Goal: Task Accomplishment & Management: Use online tool/utility

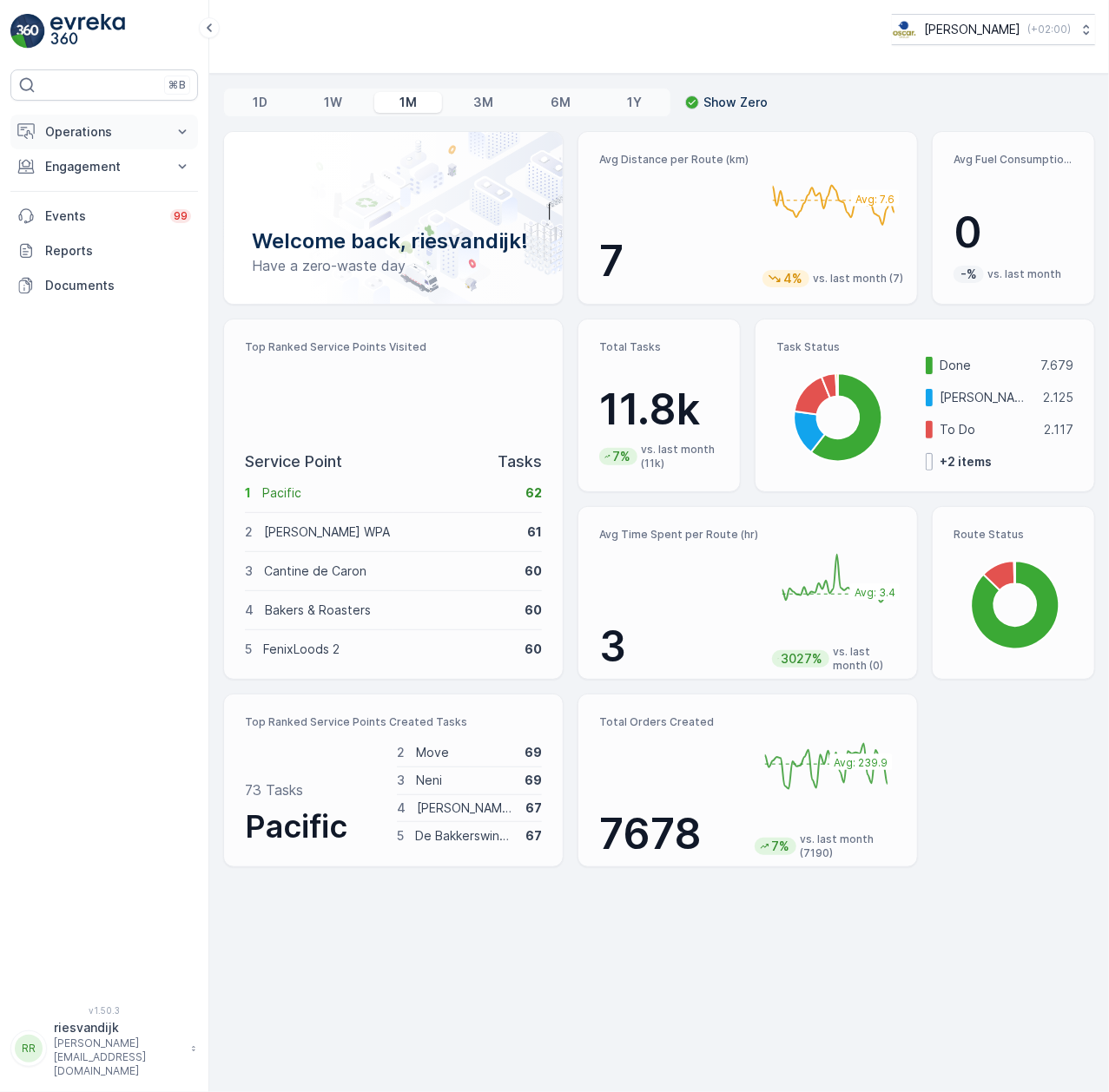
click at [119, 130] on p "Operations" at bounding box center [104, 132] width 118 height 18
click at [101, 226] on link "Cockpit" at bounding box center [118, 234] width 161 height 25
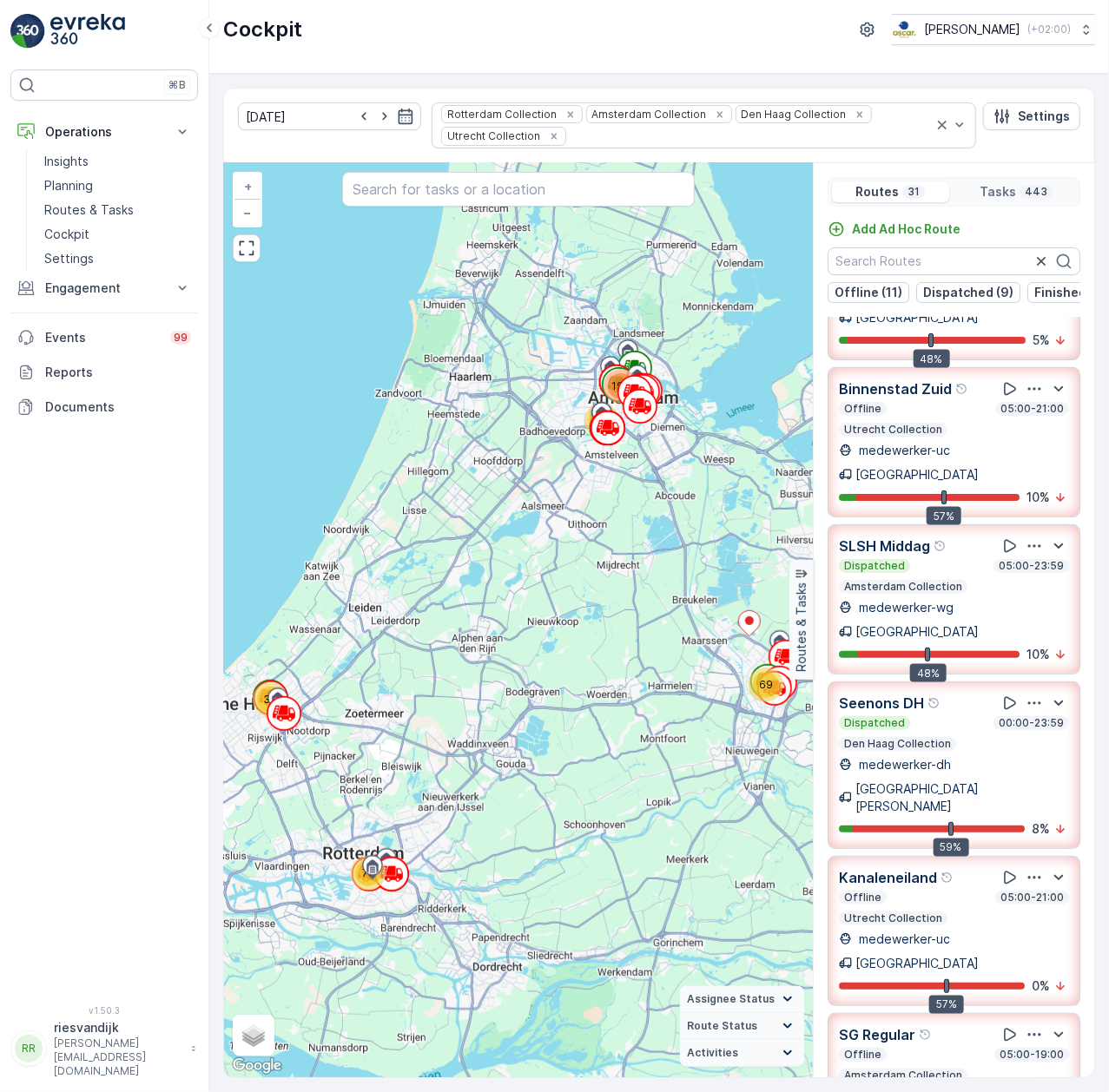
scroll to position [694, 0]
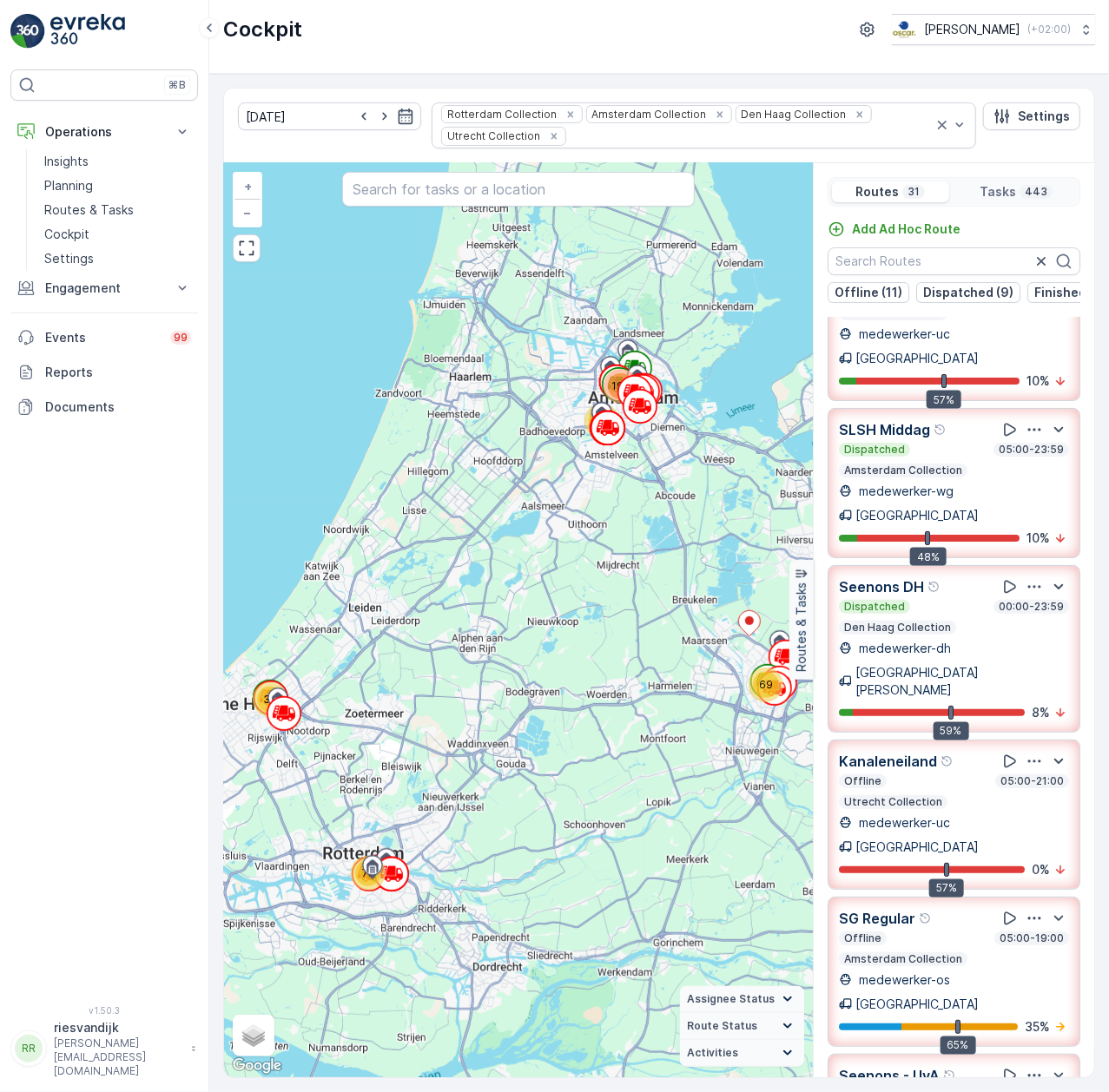
click at [1029, 917] on icon "button" at bounding box center [1035, 918] width 13 height 3
click at [1019, 959] on span "See More Details" at bounding box center [1033, 968] width 101 height 18
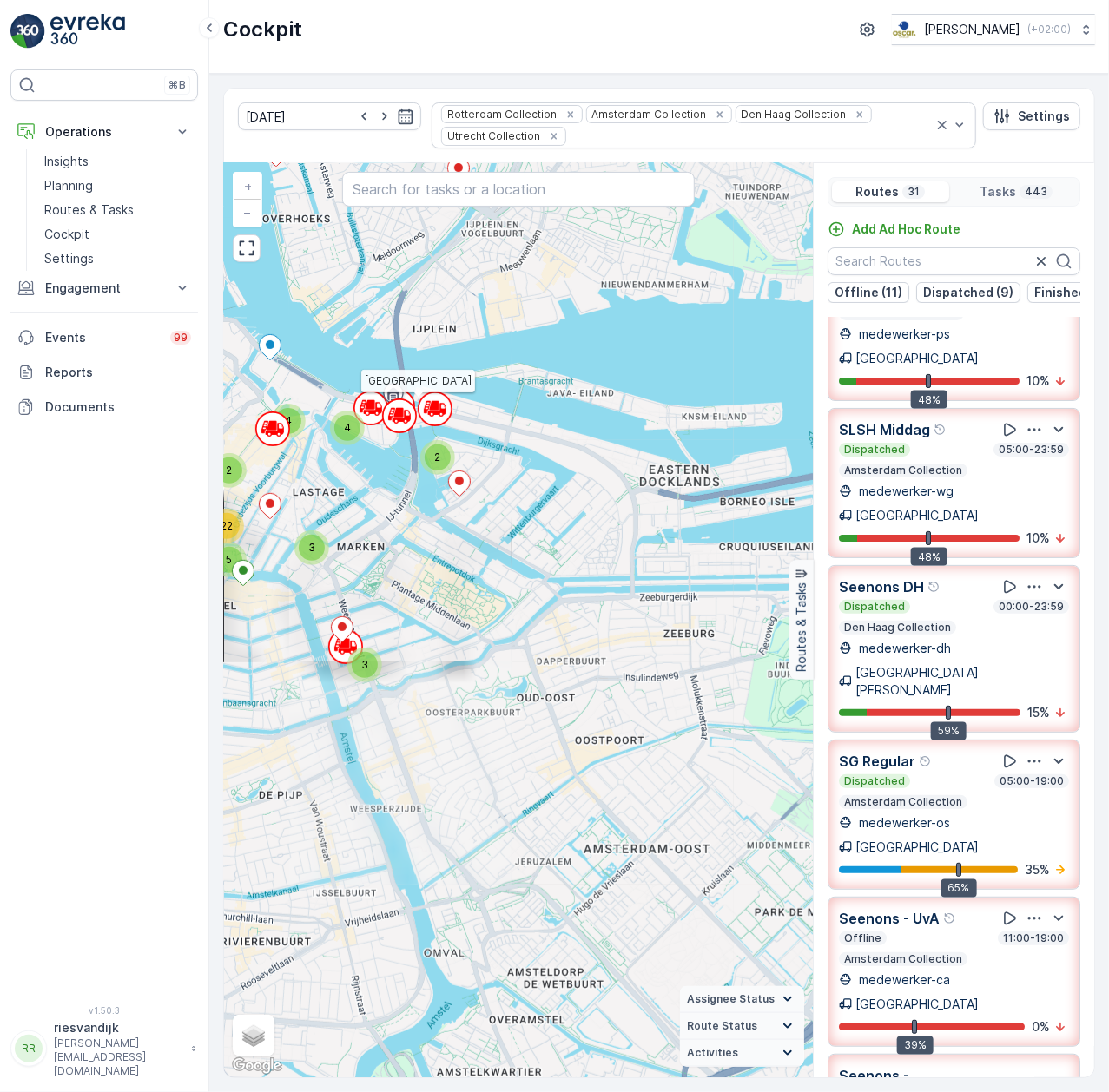
drag, startPoint x: 537, startPoint y: 526, endPoint x: 669, endPoint y: 525, distance: 132.0
click at [669, 525] on div "2 3 8 2 5 2 3 3 2 5 6 3 5 10 2 3 3 21 4 3 4 3 5 3 5 3 2 4 8 34 11 2 3 2 3 7 5 6…" at bounding box center [519, 621] width 589 height 914
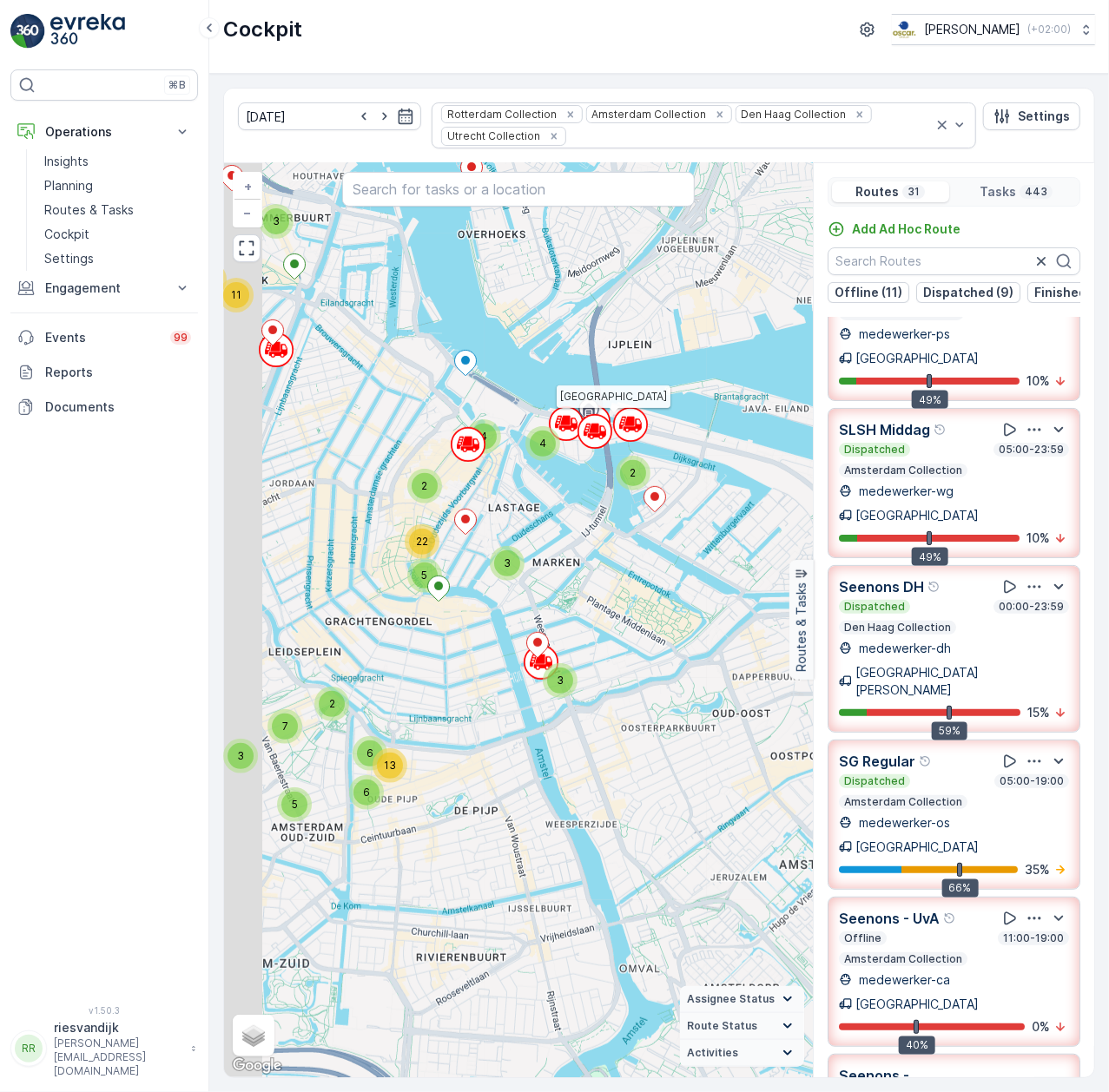
drag, startPoint x: 592, startPoint y: 507, endPoint x: 645, endPoint y: 525, distance: 56.0
click at [645, 525] on div "3 2 4 3 11 7 3 3 3 4 7 6 5 2 3 8 34 2 3 9 4 3 3 3 5 6 2 2 21 5 5 2 2 2 4 3 2 3 …" at bounding box center [519, 621] width 589 height 914
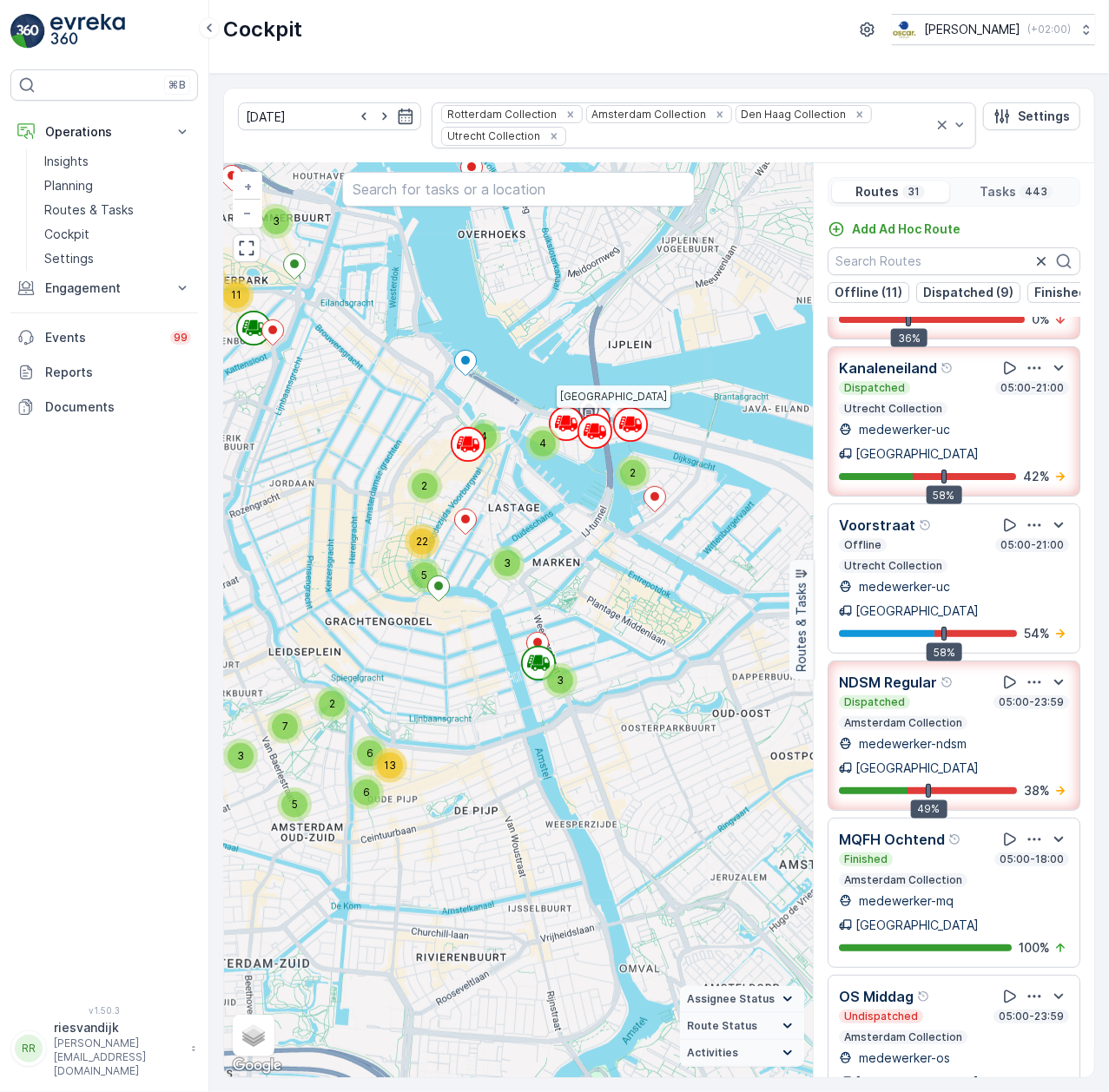
scroll to position [1602, 0]
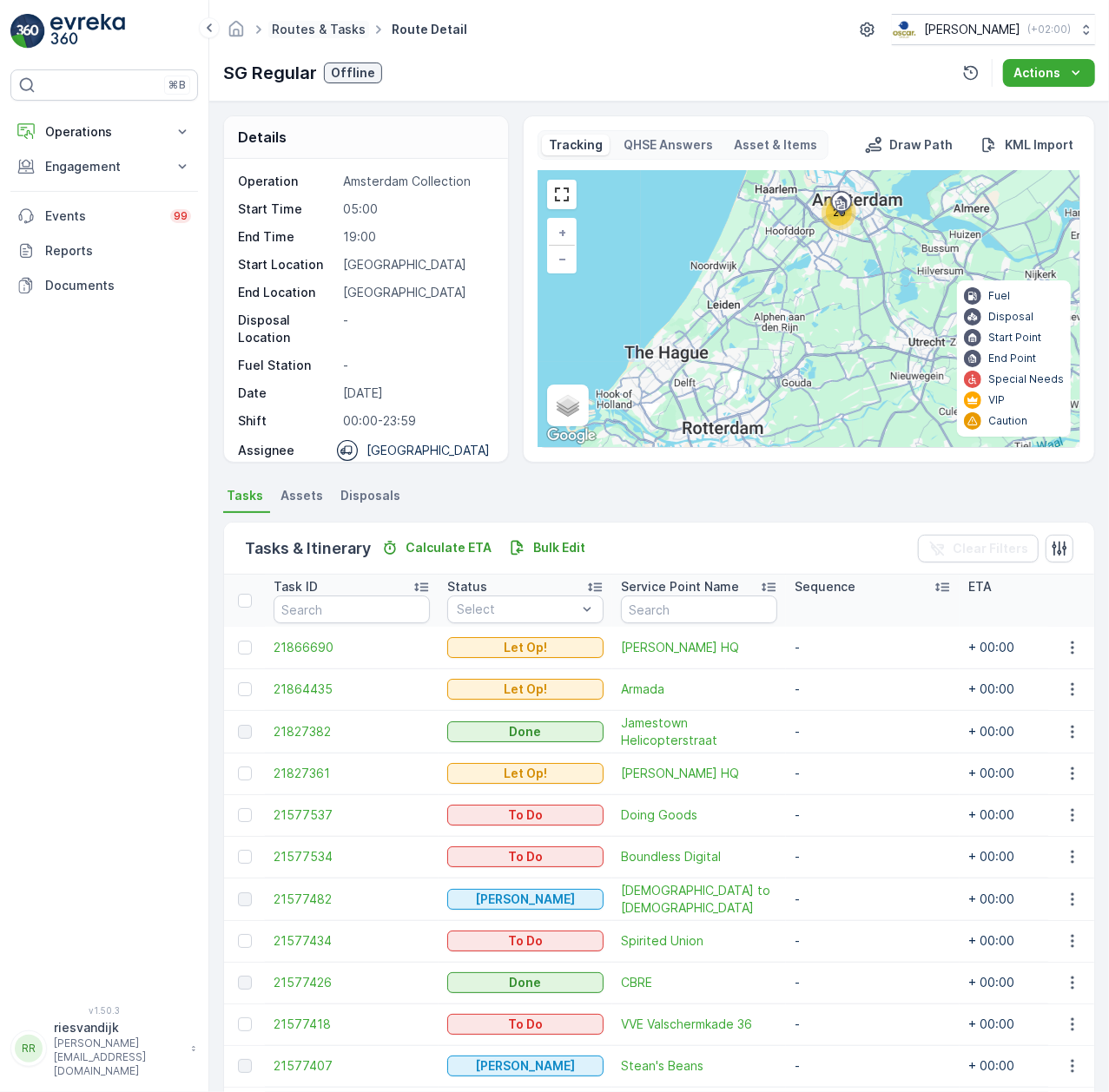
click at [352, 35] on link "Routes & Tasks" at bounding box center [318, 29] width 94 height 15
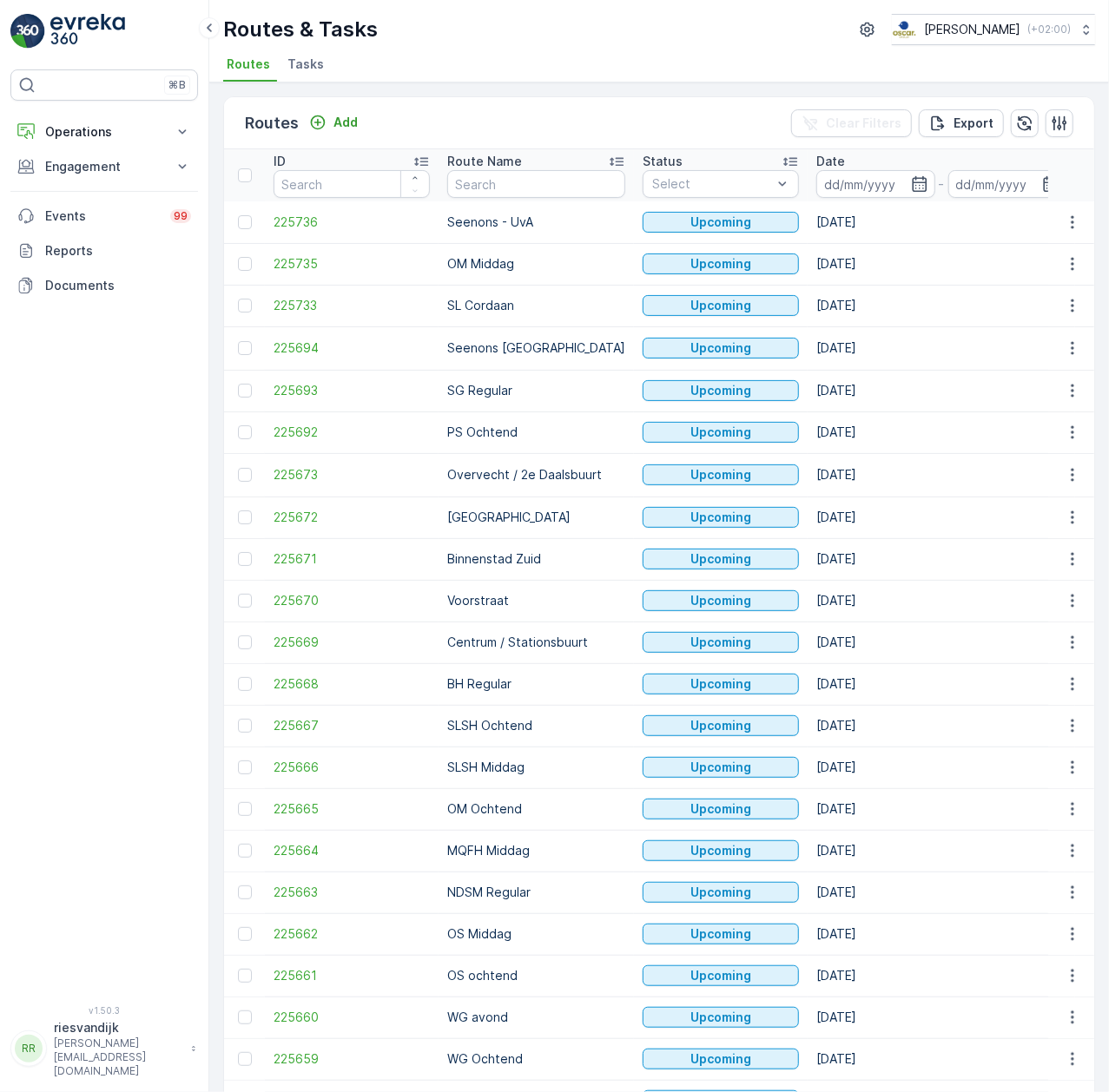
click at [288, 58] on span "Tasks" at bounding box center [306, 64] width 37 height 18
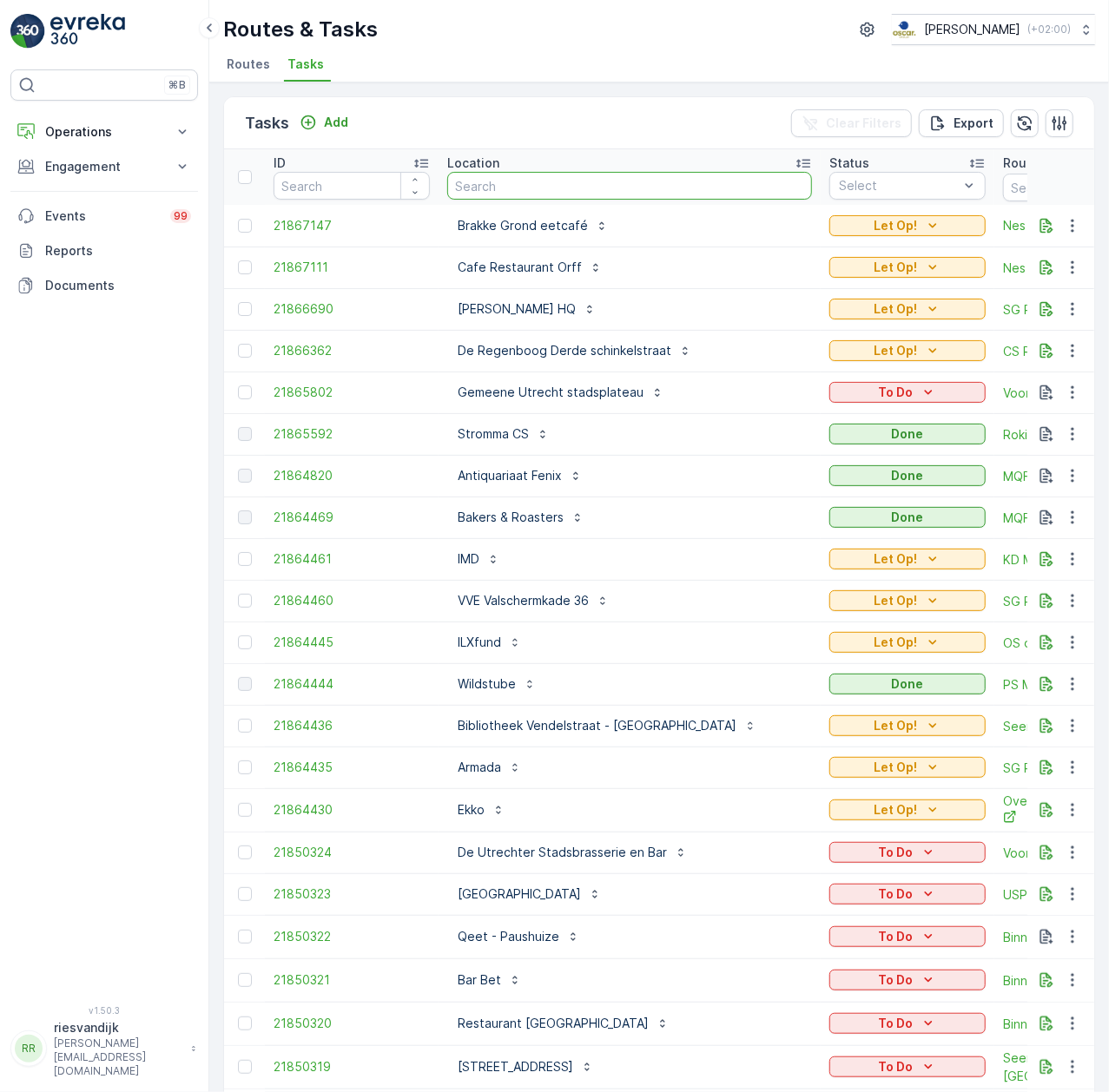
click at [501, 182] on input "text" at bounding box center [630, 185] width 365 height 28
type input "johan cr"
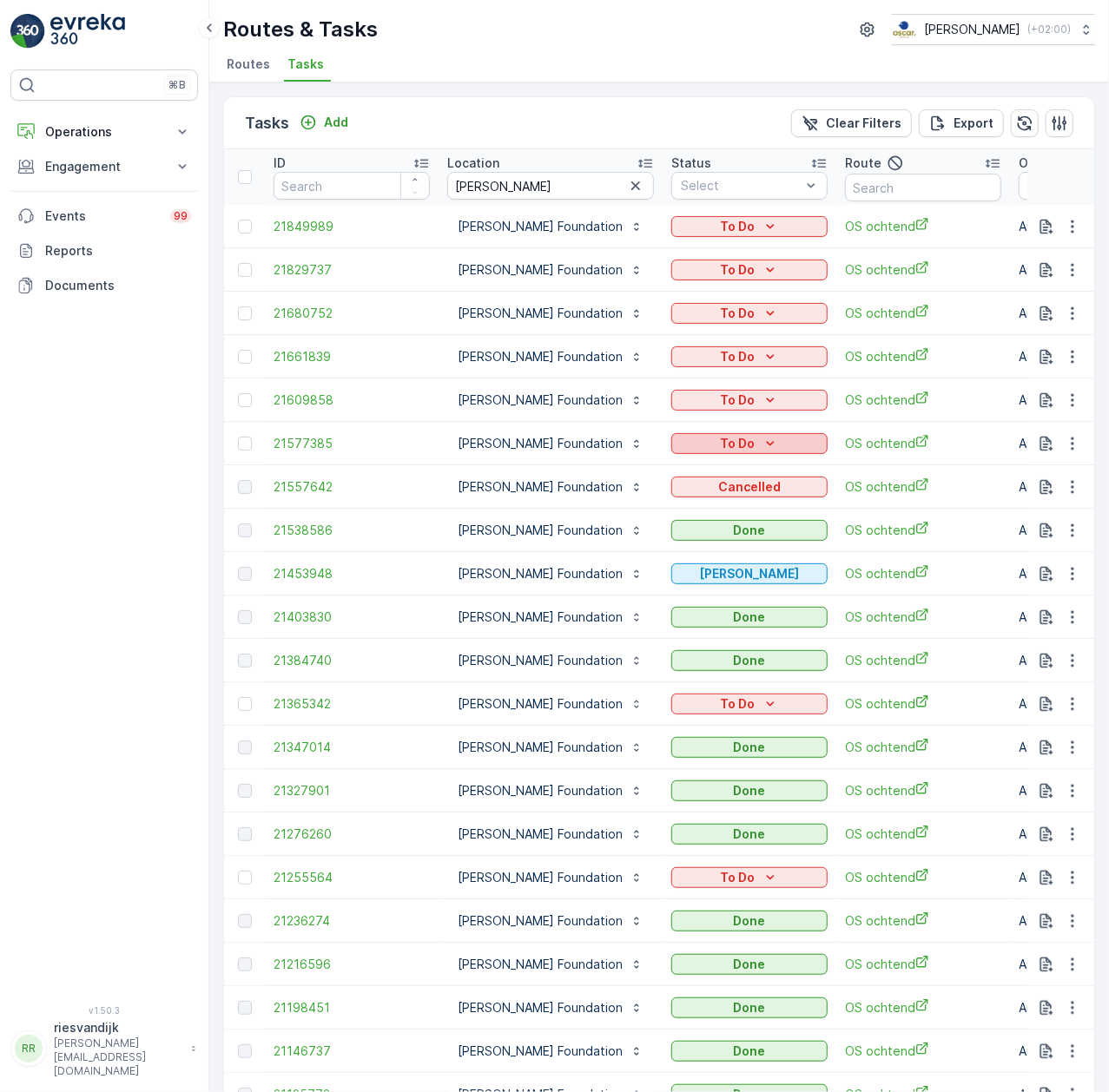
click at [765, 435] on div "To Do" at bounding box center [750, 444] width 143 height 18
click at [1068, 435] on icon "button" at bounding box center [1073, 444] width 18 height 18
click at [1033, 507] on span "Change Route" at bounding box center [1028, 509] width 84 height 18
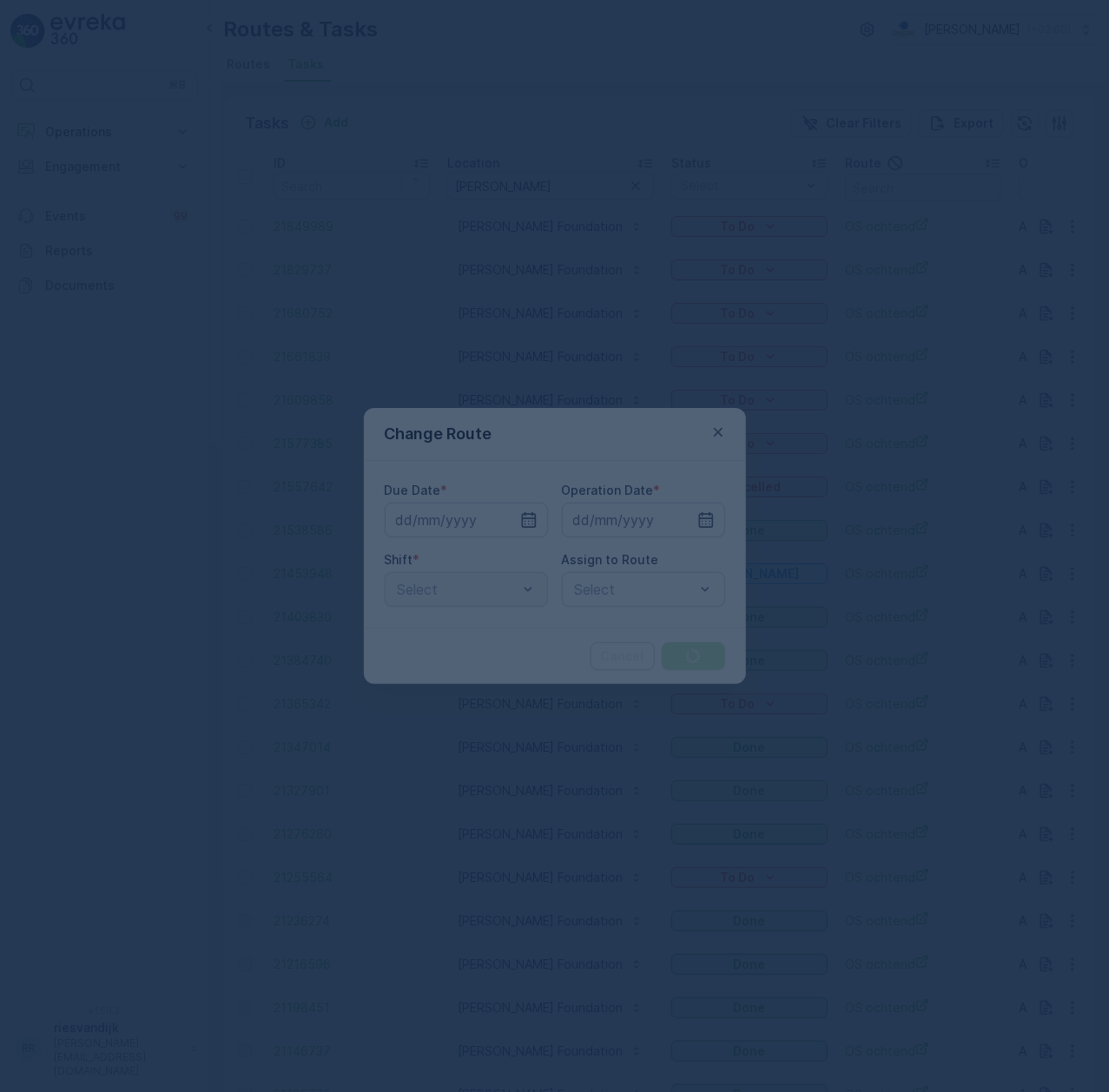
type input "[DATE]"
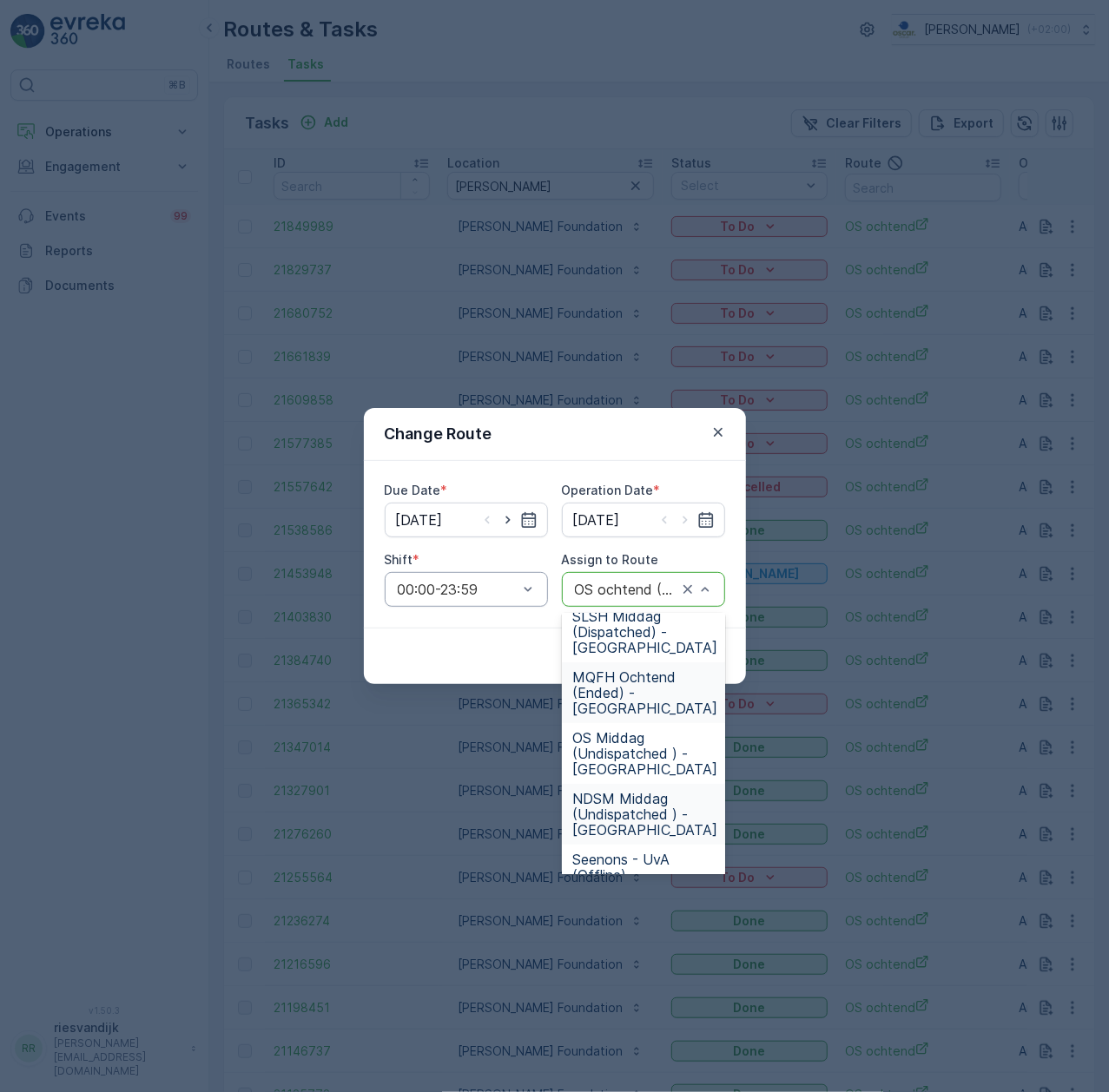
scroll to position [231, 0]
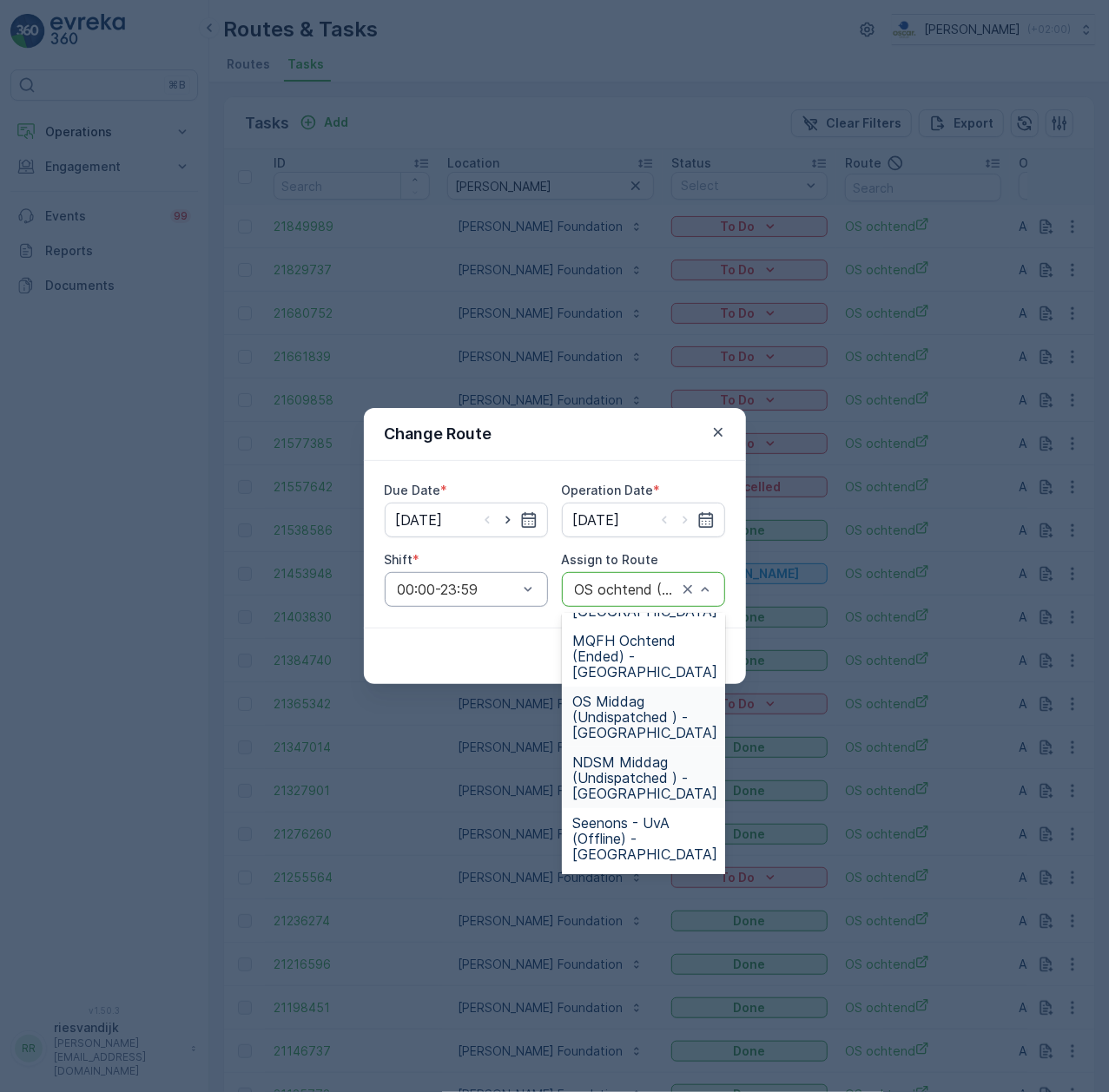
click at [645, 731] on span "OS Middag (Undispatched ) - Amsterdam" at bounding box center [645, 717] width 145 height 47
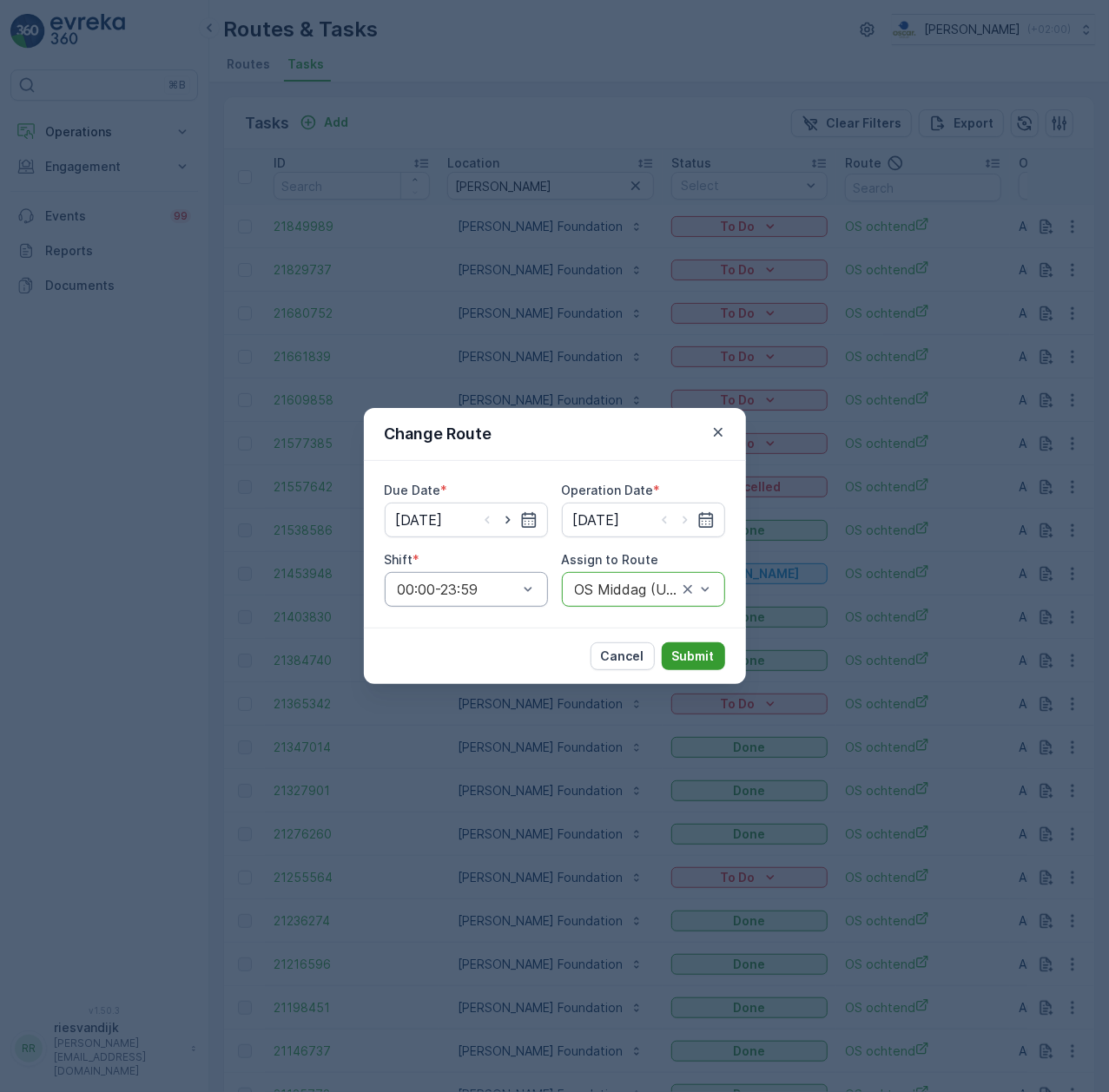
click at [699, 654] on p "Submit" at bounding box center [693, 657] width 43 height 18
